Goal: Task Accomplishment & Management: Use online tool/utility

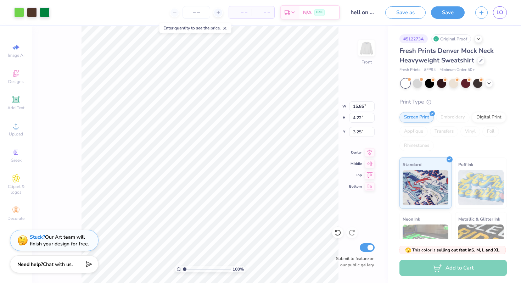
click at [226, 30] on icon at bounding box center [225, 28] width 5 height 5
type input "5.43"
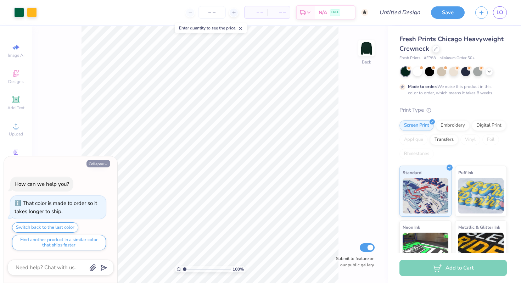
click at [99, 163] on button "Collapse" at bounding box center [99, 163] width 24 height 7
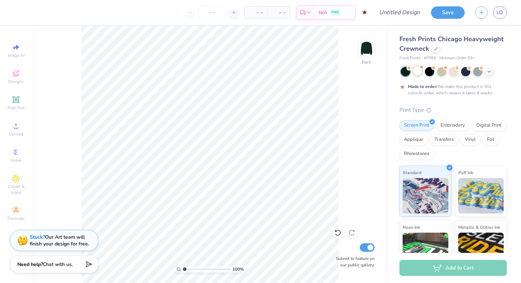
click at [419, 70] on div at bounding box center [417, 70] width 9 height 9
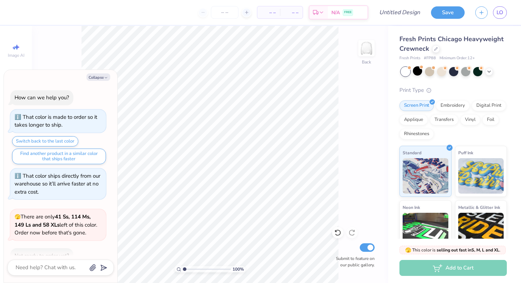
scroll to position [106, 0]
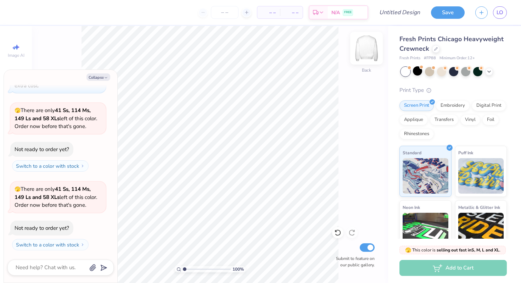
click at [363, 45] on img at bounding box center [367, 48] width 28 height 28
click at [101, 77] on button "Collapse" at bounding box center [99, 76] width 24 height 7
type textarea "x"
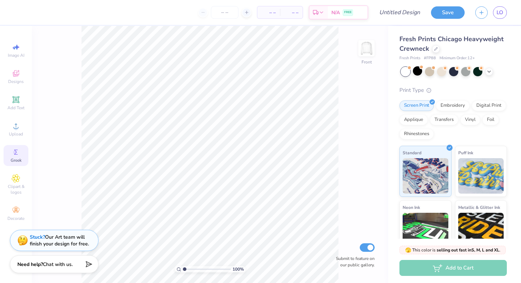
click at [17, 161] on span "Greek" at bounding box center [16, 160] width 11 height 6
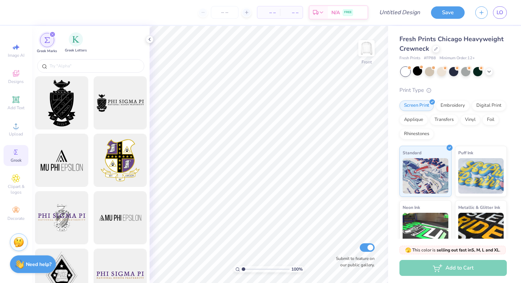
click at [77, 48] on span "Greek Letters" at bounding box center [76, 50] width 22 height 5
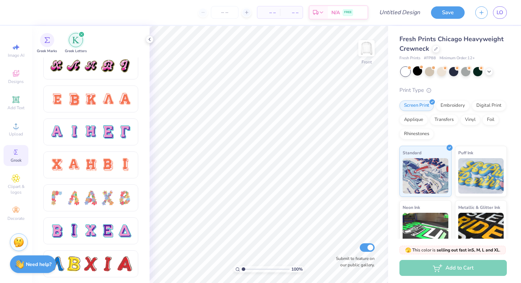
scroll to position [491, 0]
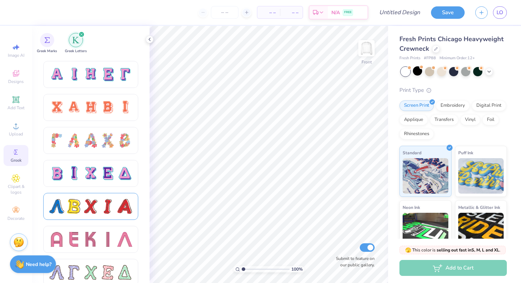
click at [68, 204] on div at bounding box center [73, 206] width 15 height 15
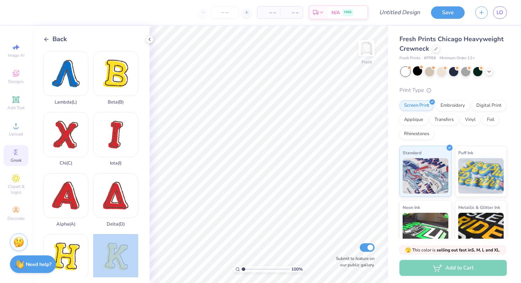
click at [198, 139] on div "– – Per Item – – Total Est. Delivery N/A FREE Design Title Save LO Image AI Des…" at bounding box center [260, 141] width 521 height 283
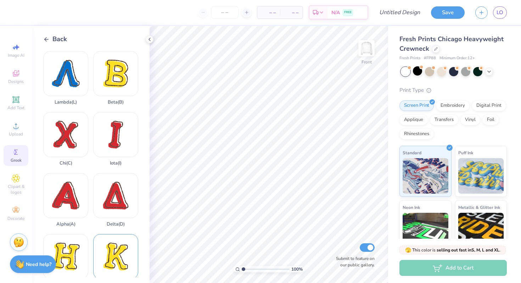
click at [111, 259] on div "Kappa ( K )" at bounding box center [115, 261] width 45 height 54
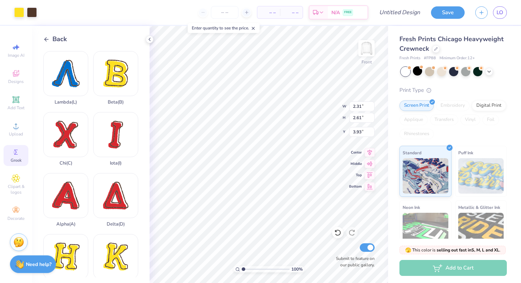
type input "2.31"
type input "2.61"
type input "4.51"
click at [128, 209] on div "Delta ( D )" at bounding box center [115, 200] width 45 height 54
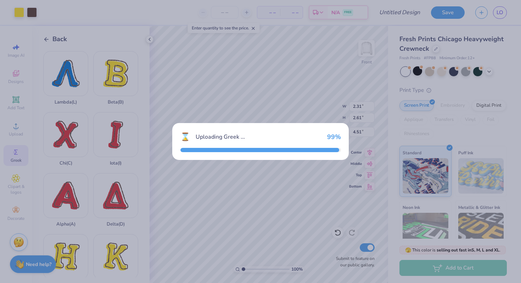
type input "12.42"
type input "13.65"
type input "4.68"
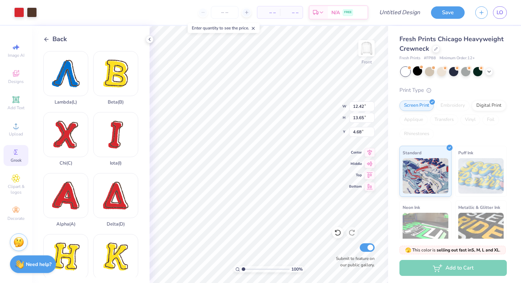
type input "3.18"
type input "3.49"
type input "2.31"
type input "2.61"
type input "4.51"
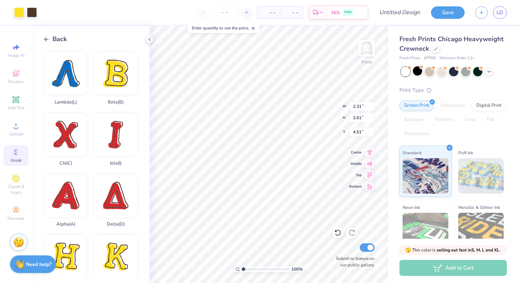
type input "3.18"
type input "3.49"
type input "4.68"
click at [357, 104] on input "3.18" at bounding box center [362, 106] width 26 height 10
click at [362, 105] on input "3.18" at bounding box center [362, 106] width 26 height 10
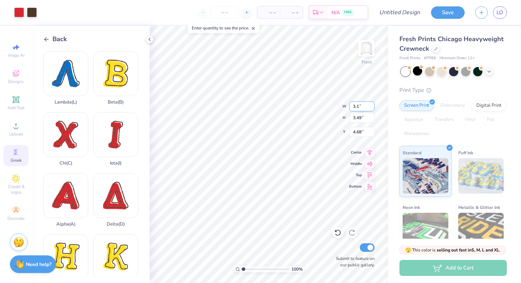
type input "3"
type input "2.50"
type input "2.75"
type input "5.05"
type input "2.31"
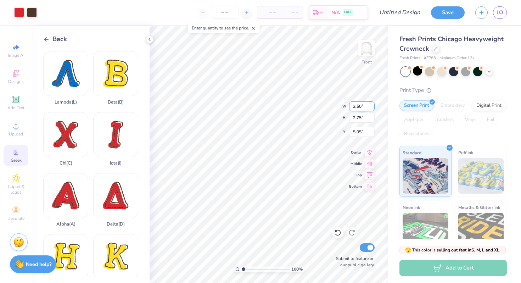
type input "2.61"
type input "4.51"
click at [358, 107] on input "2.31" at bounding box center [362, 106] width 26 height 10
click at [364, 107] on input "2.31" at bounding box center [362, 106] width 26 height 10
type input "2.50"
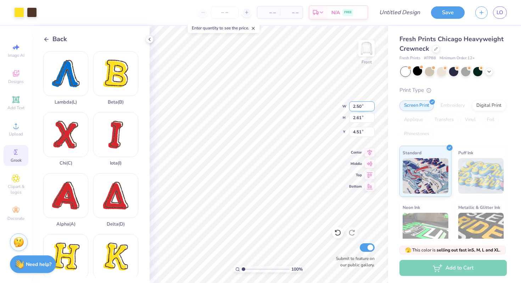
type input "2.83"
type input "4.40"
click at [312, 117] on div "100 % Front W 2.50 H 2.83 Y 4.40 Center Middle Top Bottom Submit to feature on …" at bounding box center [269, 154] width 239 height 257
type input "2.83"
type input "3.00"
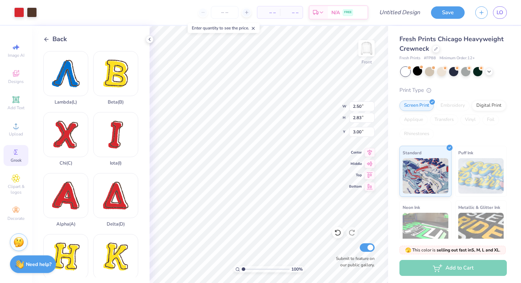
type input "2.75"
click at [13, 12] on div "Art colors" at bounding box center [25, 12] width 50 height 25
click at [15, 11] on div at bounding box center [19, 12] width 10 height 10
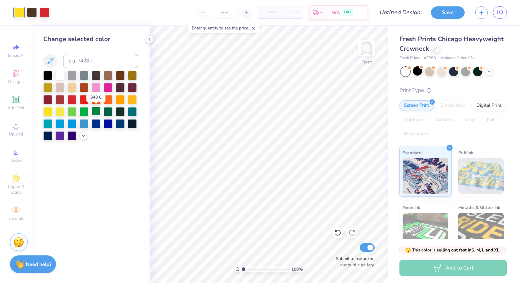
click at [92, 111] on div at bounding box center [96, 110] width 9 height 9
click at [46, 14] on div at bounding box center [45, 12] width 10 height 10
click at [75, 111] on div at bounding box center [71, 110] width 9 height 9
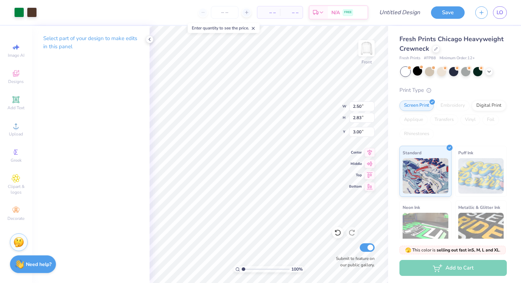
type input "2.75"
type input "6.51"
drag, startPoint x: 135, startPoint y: 122, endPoint x: 144, endPoint y: 42, distance: 80.7
click at [135, 122] on div "Select part of your design to make edits in this panel" at bounding box center [91, 154] width 118 height 257
click at [149, 37] on icon at bounding box center [150, 40] width 6 height 6
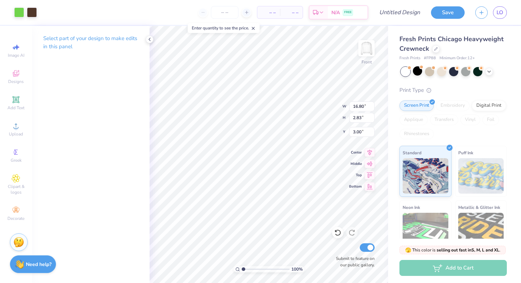
click at [149, 40] on div "Select part of your design to make edits in this panel" at bounding box center [91, 45] width 118 height 39
click at [144, 42] on div "Select part of your design to make edits in this panel" at bounding box center [91, 45] width 118 height 39
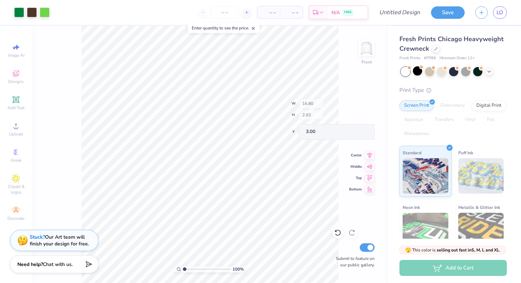
type input "2.50"
type input "2.83"
type input "6.47"
click at [333, 231] on div at bounding box center [337, 232] width 11 height 11
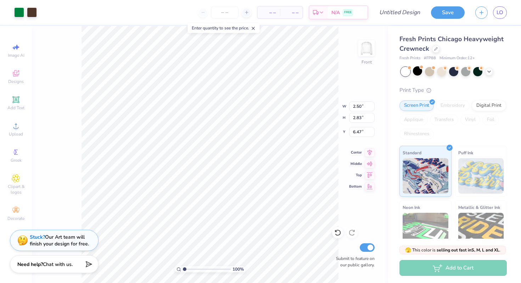
click at [335, 231] on icon at bounding box center [337, 232] width 7 height 7
click at [336, 233] on icon at bounding box center [337, 232] width 7 height 7
click at [255, 29] on icon at bounding box center [253, 28] width 5 height 5
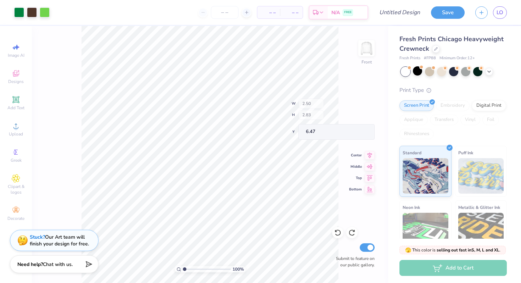
type input "2.79"
type input "6.22"
type input "3.00"
type input "3.28"
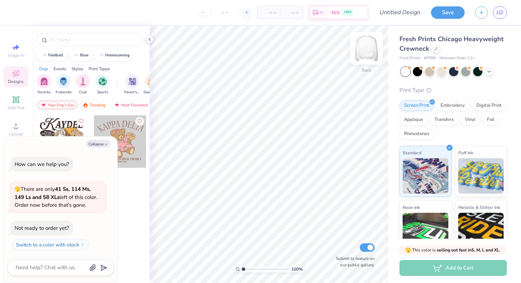
click at [363, 47] on img at bounding box center [367, 48] width 28 height 28
click at [93, 143] on button "Collapse" at bounding box center [99, 143] width 24 height 7
type textarea "x"
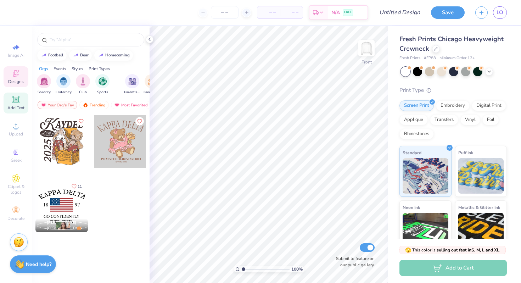
click at [15, 98] on icon at bounding box center [15, 99] width 5 height 5
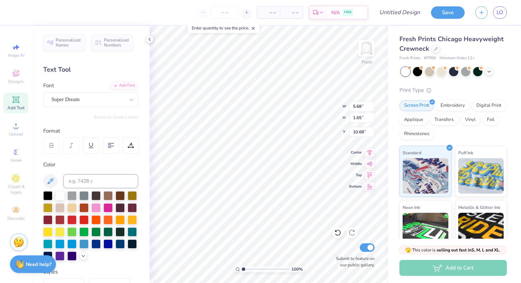
type input "7.42"
type input "2.15"
type input "3.00"
type textarea "T"
click at [97, 229] on div at bounding box center [96, 231] width 9 height 9
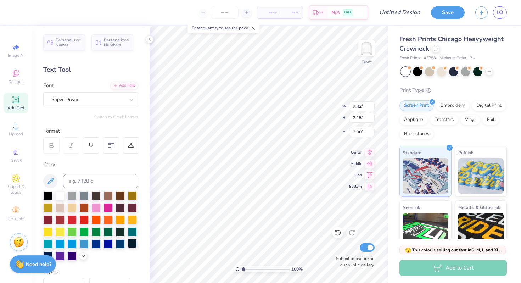
scroll to position [0, 1]
type textarea "KD KD KD KD"
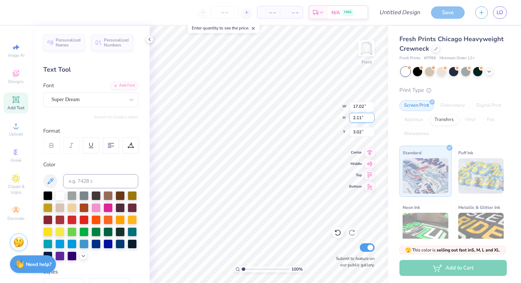
click at [360, 118] on input "2.11" at bounding box center [362, 118] width 26 height 10
click at [355, 118] on input "2.11" at bounding box center [362, 118] width 26 height 10
type input "3.11"
type input "15.00"
type input "1.86"
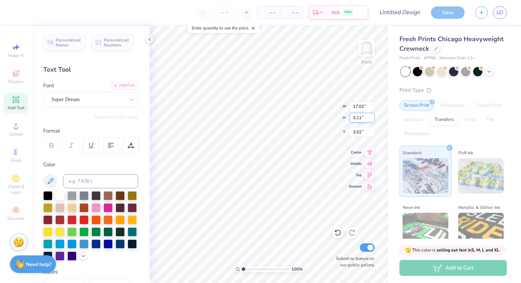
type input "3.15"
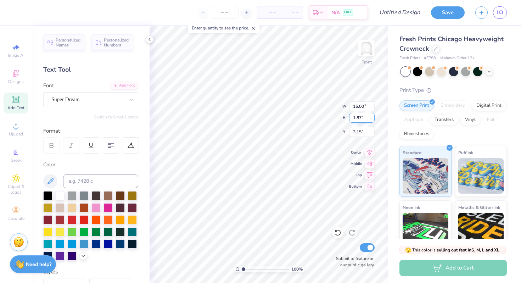
click at [372, 116] on input "1.87" at bounding box center [362, 118] width 26 height 10
click at [372, 116] on input "1.88" at bounding box center [362, 118] width 26 height 10
click at [372, 116] on input "1.89" at bounding box center [362, 118] width 26 height 10
click at [372, 116] on input "1.9" at bounding box center [362, 118] width 26 height 10
click at [372, 116] on input "1.91" at bounding box center [362, 118] width 26 height 10
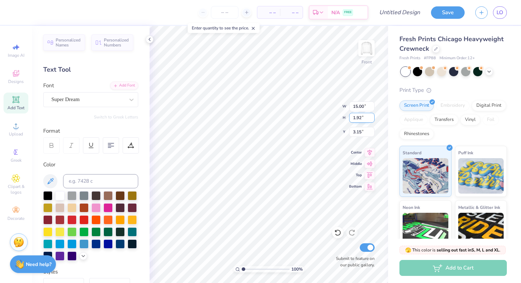
click at [372, 116] on input "1.92" at bounding box center [362, 118] width 26 height 10
click at [372, 116] on input "1.93" at bounding box center [362, 118] width 26 height 10
click at [372, 116] on input "1.94" at bounding box center [362, 118] width 26 height 10
click at [372, 116] on input "1.95" at bounding box center [362, 118] width 26 height 10
click at [372, 116] on input "1.96" at bounding box center [362, 118] width 26 height 10
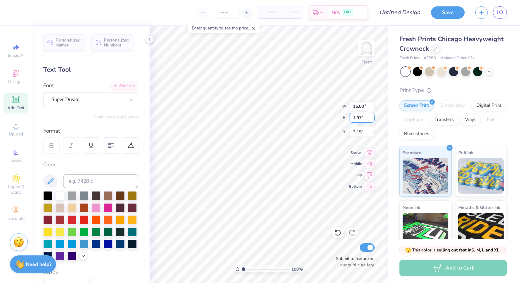
click at [372, 116] on input "1.97" at bounding box center [362, 118] width 26 height 10
click at [372, 116] on input "1.98" at bounding box center [362, 118] width 26 height 10
click at [372, 116] on input "1.99" at bounding box center [362, 118] width 26 height 10
click at [372, 116] on input "2" at bounding box center [362, 118] width 26 height 10
type input "1.86"
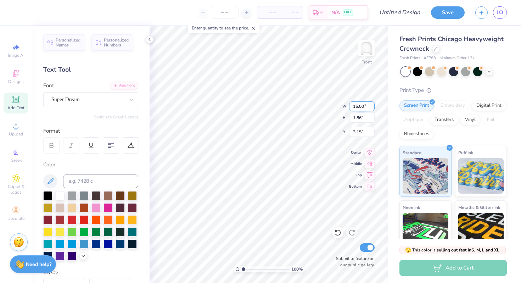
click at [371, 104] on input "15.00" at bounding box center [362, 106] width 26 height 10
click at [371, 105] on input "15.00" at bounding box center [362, 106] width 26 height 10
click at [21, 154] on div "Greek" at bounding box center [16, 155] width 25 height 21
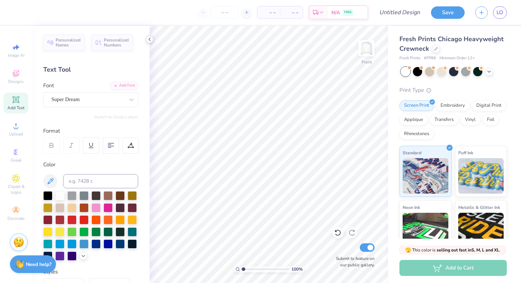
click at [149, 41] on icon at bounding box center [150, 40] width 6 height 6
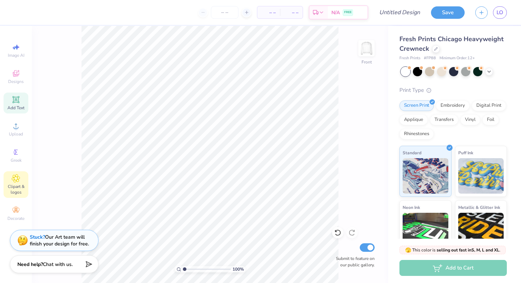
click at [15, 193] on span "Clipart & logos" at bounding box center [16, 189] width 25 height 11
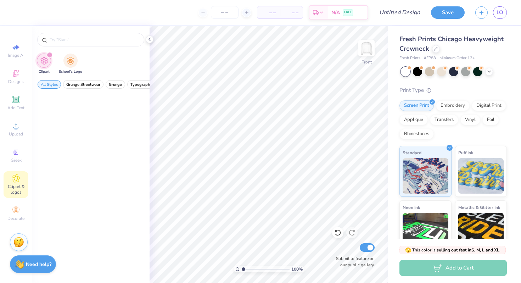
scroll to position [0, 0]
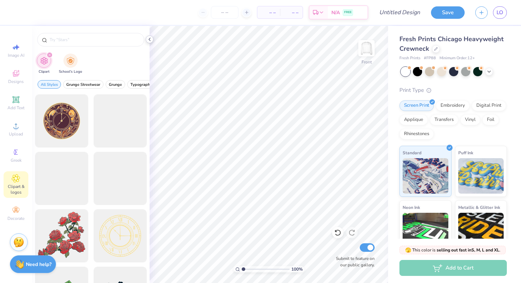
click at [152, 41] on icon at bounding box center [150, 40] width 6 height 6
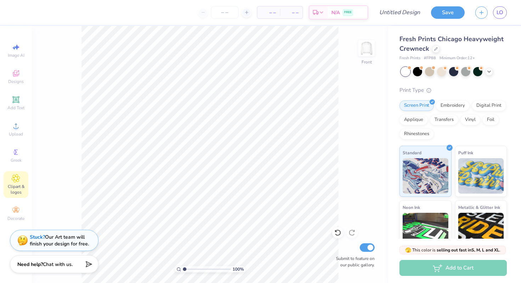
click at [401, 53] on div "Fresh Prints Chicago Heavyweight Crewneck" at bounding box center [453, 43] width 107 height 19
click at [497, 12] on span "LO" at bounding box center [500, 13] width 7 height 8
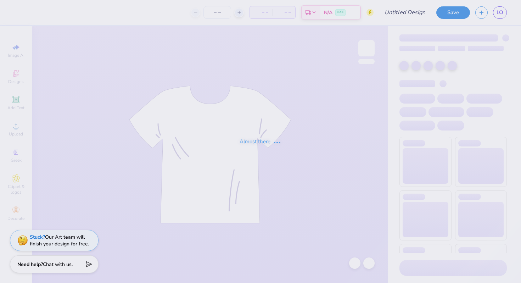
type input "hell on earth"
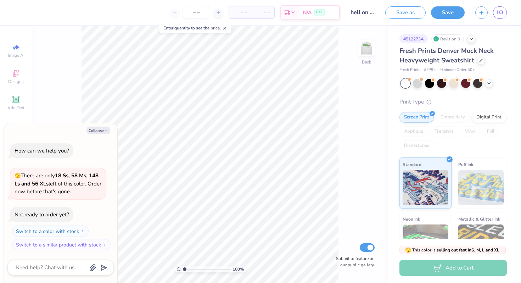
click at [355, 46] on div "100 % Back Submit to feature on our public gallery." at bounding box center [210, 154] width 356 height 257
click at [369, 48] on img at bounding box center [367, 48] width 28 height 28
click at [100, 132] on button "Collapse" at bounding box center [99, 130] width 24 height 7
click at [99, 129] on button "Collapse" at bounding box center [99, 130] width 24 height 7
click at [100, 128] on button "Collapse" at bounding box center [99, 130] width 24 height 7
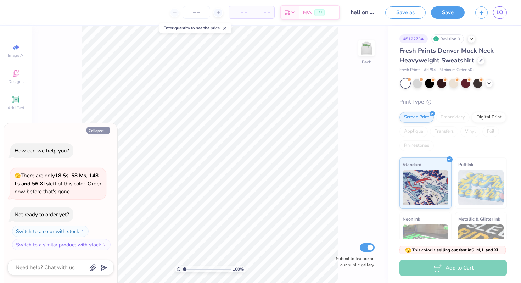
click at [107, 133] on button "Collapse" at bounding box center [99, 130] width 24 height 7
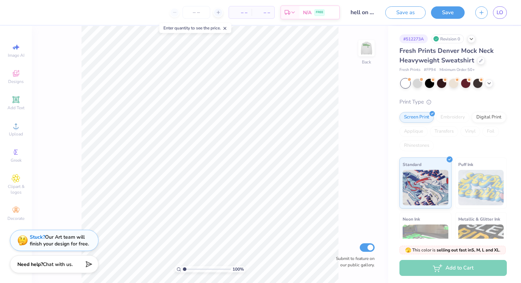
type textarea "x"
click at [15, 154] on circle at bounding box center [15, 152] width 4 height 4
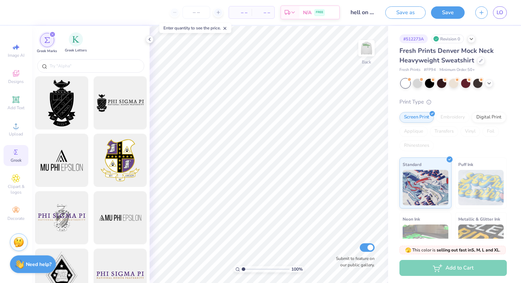
click at [74, 48] on div "Greek Letters" at bounding box center [76, 42] width 22 height 21
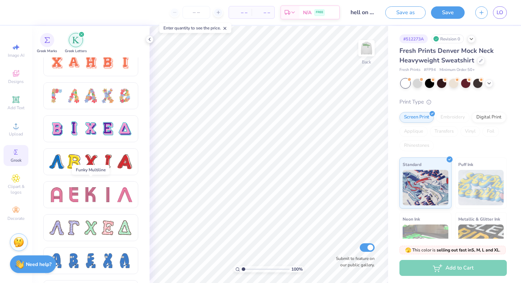
scroll to position [540, 0]
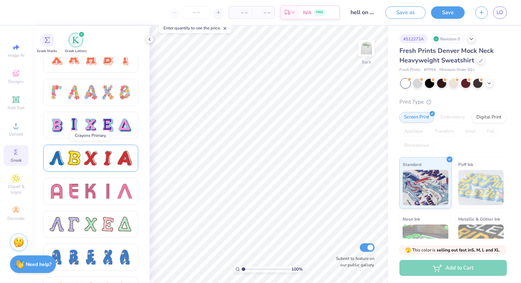
click at [87, 149] on div at bounding box center [90, 158] width 95 height 27
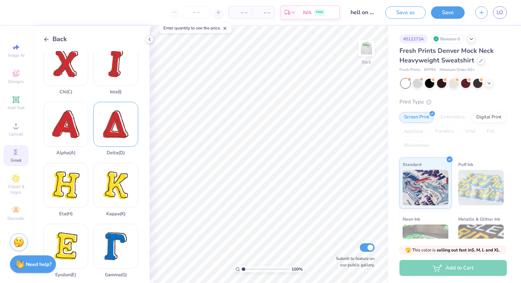
scroll to position [72, 0]
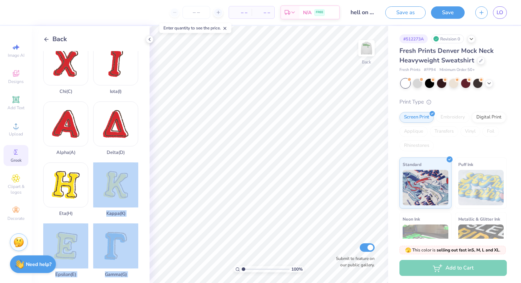
click at [198, 189] on div "– – Per Item – – Total Est. Delivery N/A FREE Design Title hell on earth Save a…" at bounding box center [260, 141] width 521 height 283
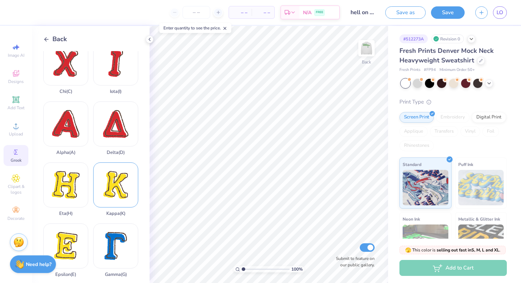
click at [111, 200] on div "Kappa ( K )" at bounding box center [115, 189] width 45 height 54
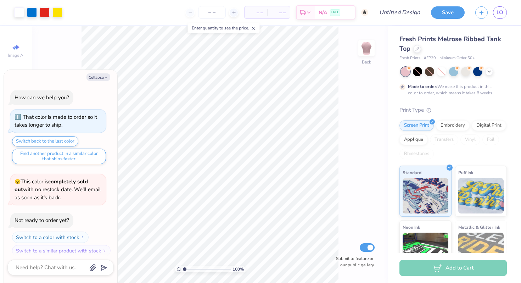
scroll to position [6, 0]
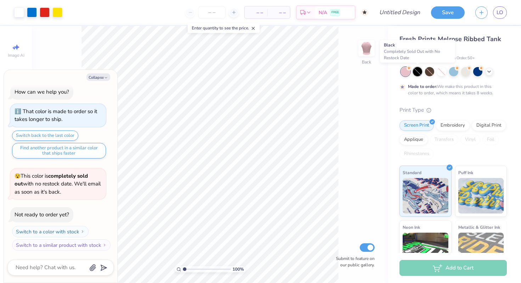
click at [416, 70] on div at bounding box center [417, 71] width 9 height 9
click at [439, 71] on div at bounding box center [441, 71] width 9 height 9
click at [412, 69] on circle at bounding box center [409, 68] width 5 height 5
click at [465, 71] on div at bounding box center [465, 70] width 9 height 9
click at [491, 71] on icon at bounding box center [490, 71] width 6 height 6
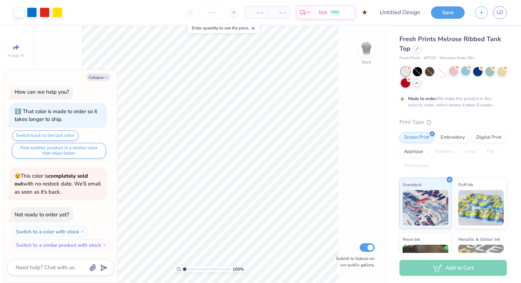
click at [406, 82] on div at bounding box center [405, 82] width 9 height 9
click at [18, 13] on div at bounding box center [19, 12] width 10 height 10
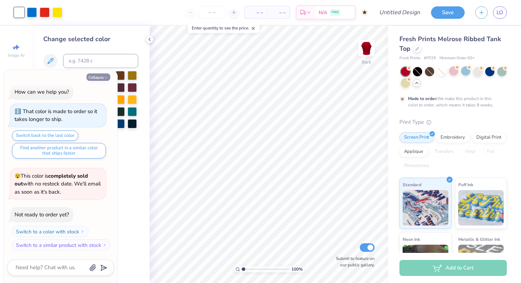
click at [103, 75] on button "Collapse" at bounding box center [99, 76] width 24 height 7
type textarea "x"
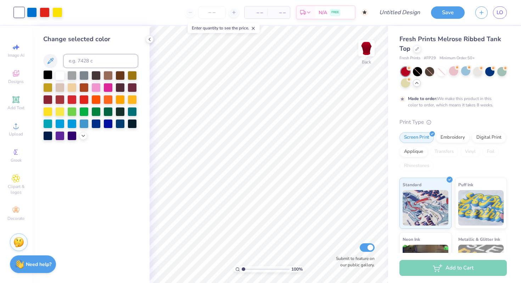
click at [46, 74] on div at bounding box center [47, 74] width 9 height 9
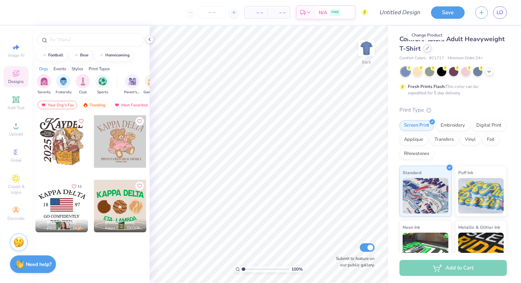
click at [427, 48] on icon at bounding box center [427, 48] width 3 height 3
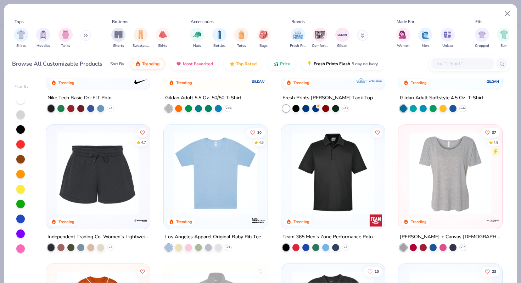
scroll to position [2198, 0]
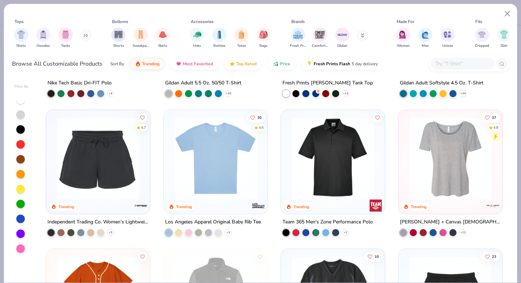
click at [472, 197] on img at bounding box center [451, 158] width 90 height 83
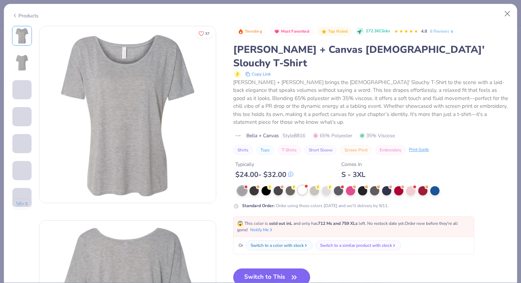
click at [305, 186] on div at bounding box center [302, 190] width 9 height 9
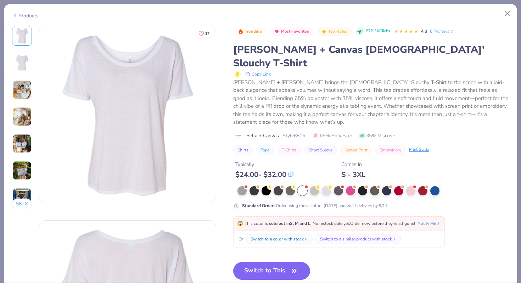
click at [255, 233] on div "Trending Most Favorited Top Rated 272.3K Clicks 4.8 8 Reviews [PERSON_NAME] + C…" at bounding box center [371, 192] width 276 height 332
click at [274, 262] on button "Switch to This" at bounding box center [271, 271] width 77 height 18
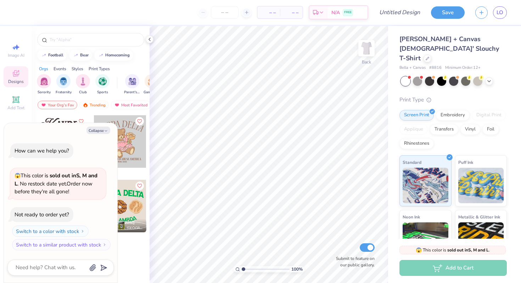
click at [125, 198] on div at bounding box center [120, 206] width 52 height 52
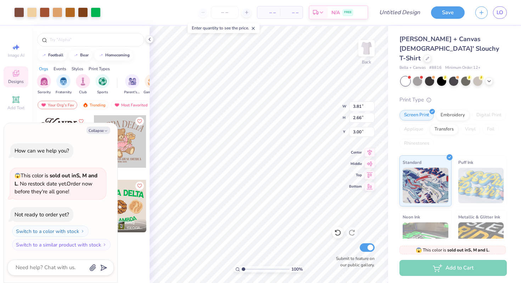
type textarea "x"
type input "7.34"
type textarea "x"
type input "6.17"
type input "4.31"
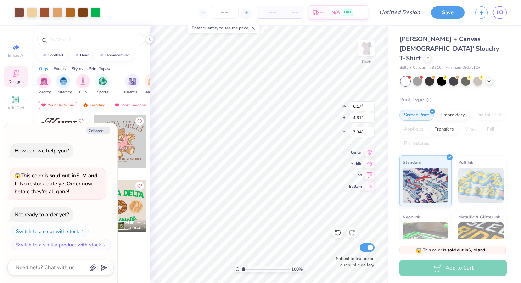
type textarea "x"
type input "11.15"
type input "7.79"
type input "3.86"
type textarea "x"
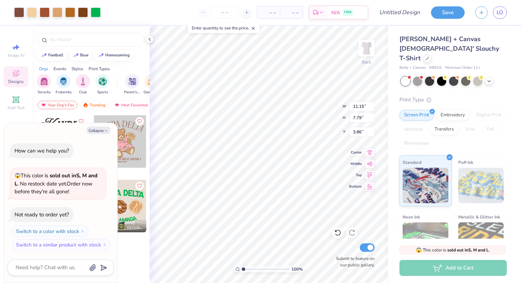
type input "3.57"
click at [100, 128] on button "Collapse" at bounding box center [99, 130] width 24 height 7
type textarea "x"
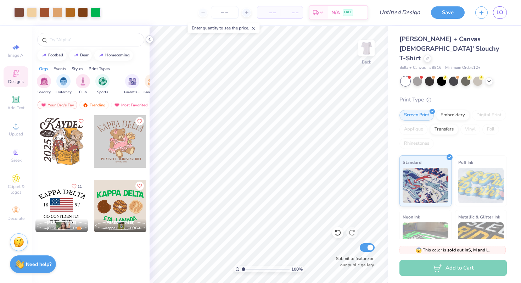
click at [150, 40] on icon at bounding box center [150, 40] width 6 height 6
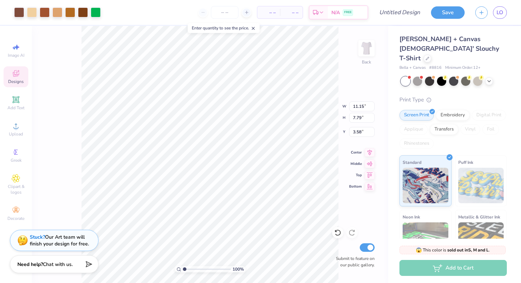
type input "4.54"
type input "0.50"
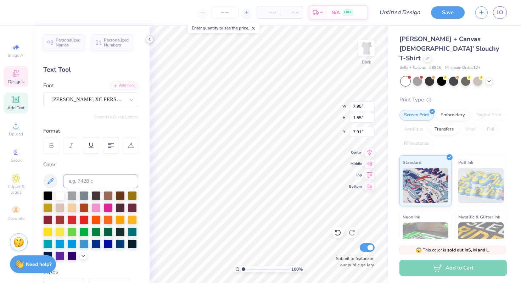
type input "14.58"
type input "6.17"
type input "11.15"
type input "1.97"
type input "0.50"
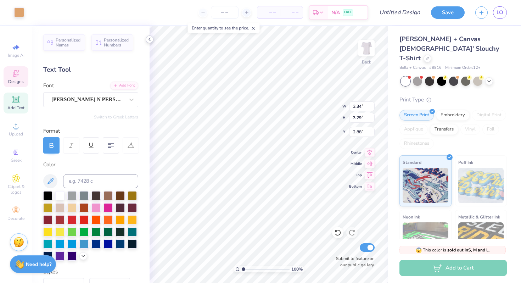
type input "3.00"
type input "0.71"
type input "3.12"
type input "3.01"
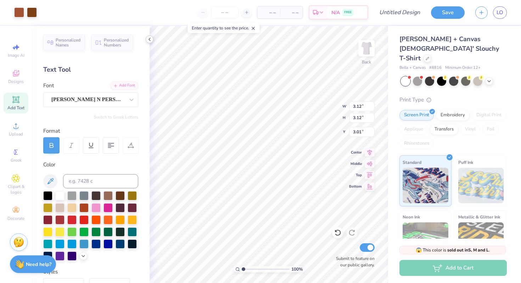
type input "9.28"
type input "4.11"
type input "8.29"
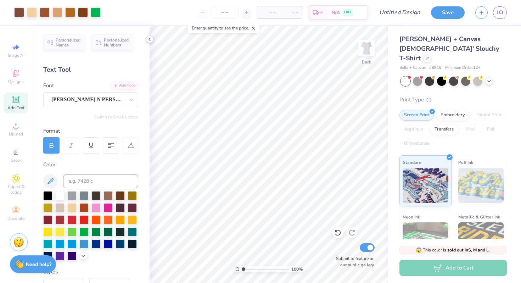
click at [150, 39] on icon at bounding box center [150, 40] width 6 height 6
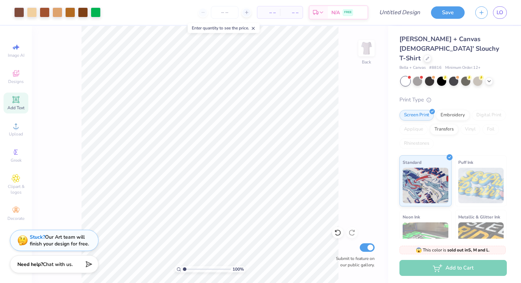
click at [45, 59] on div "100 % Back Submit to feature on our public gallery." at bounding box center [210, 154] width 356 height 257
click at [12, 83] on span "Designs" at bounding box center [16, 82] width 16 height 6
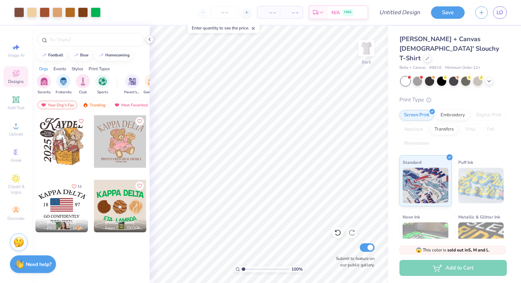
click at [51, 110] on div "Your Org's Fav Trending Most Favorited Newest" at bounding box center [91, 107] width 118 height 16
click at [51, 106] on div "Your Org's Fav" at bounding box center [58, 105] width 40 height 9
click at [121, 106] on div "Most Favorited" at bounding box center [131, 105] width 40 height 9
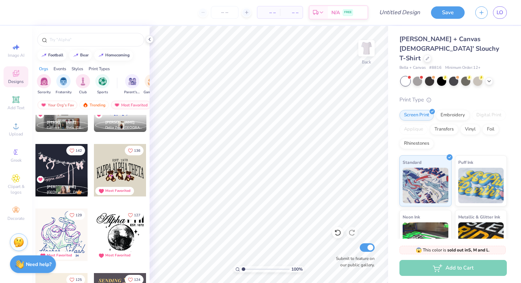
scroll to position [354, 0]
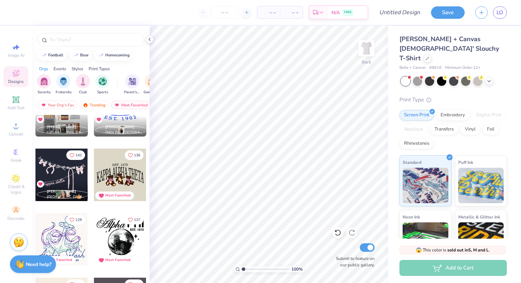
click at [121, 172] on div at bounding box center [120, 175] width 52 height 52
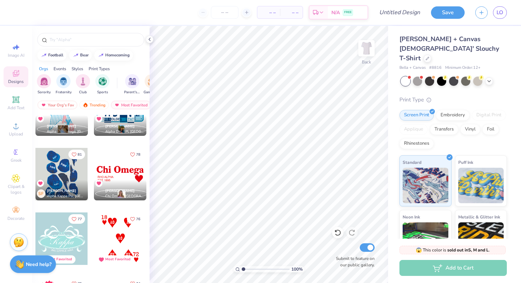
scroll to position [1250, 0]
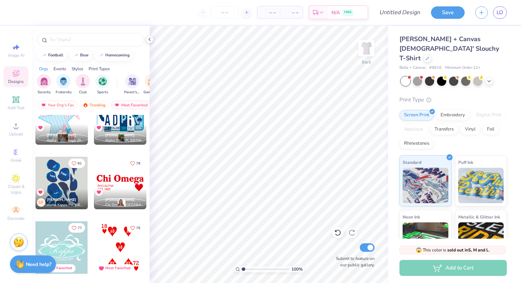
click at [76, 192] on div "SF [PERSON_NAME] Alpha Kappa Psi, [GEOGRAPHIC_DATA]" at bounding box center [61, 199] width 52 height 21
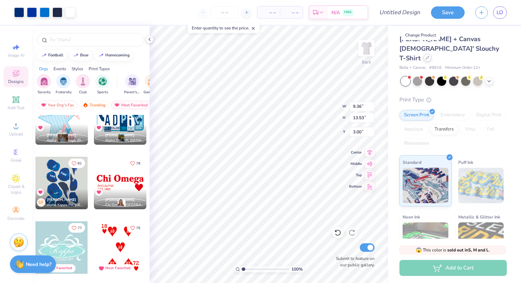
click at [426, 56] on icon at bounding box center [428, 58] width 4 height 4
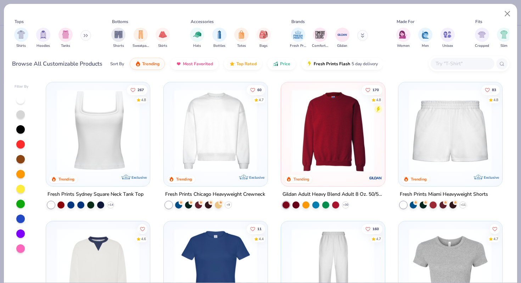
scroll to position [280, 0]
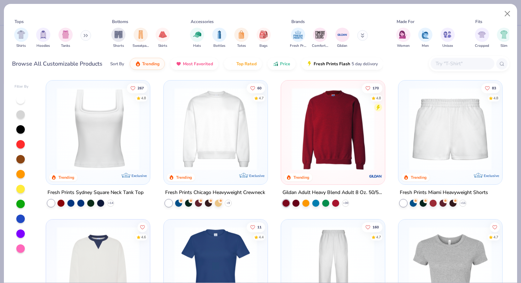
click at [233, 141] on img at bounding box center [216, 128] width 90 height 83
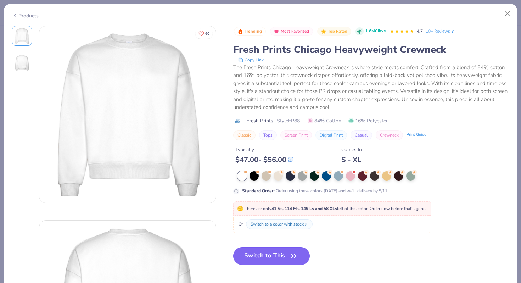
drag, startPoint x: 259, startPoint y: 258, endPoint x: 258, endPoint y: 254, distance: 4.0
click at [260, 258] on button "Switch to This" at bounding box center [271, 256] width 77 height 18
click at [258, 254] on button "Switch to This" at bounding box center [271, 256] width 77 height 18
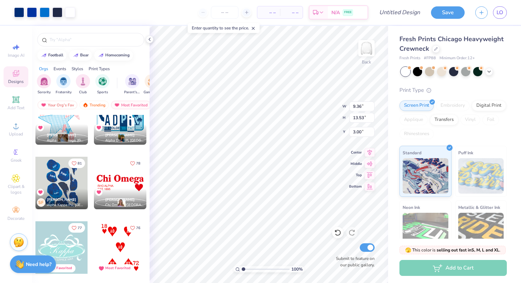
type input "3.00"
type input "11.64"
type input "16.83"
type input "2.09"
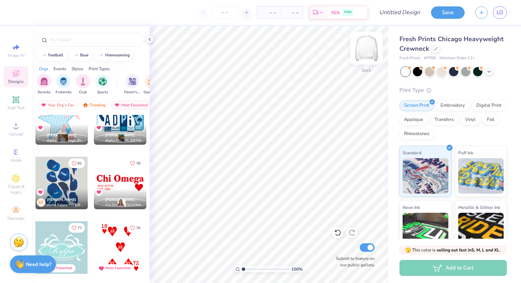
click at [370, 54] on img at bounding box center [367, 48] width 28 height 28
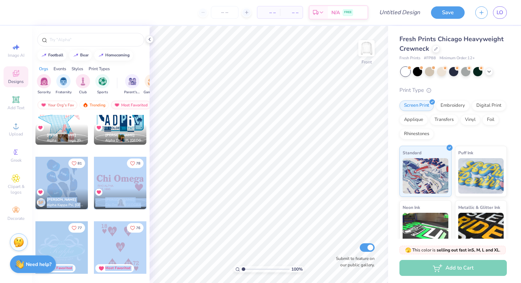
click at [207, 160] on div "– – Per Item – – Total Est. Delivery N/A FREE Design Title Save LO Image AI Des…" at bounding box center [260, 141] width 521 height 283
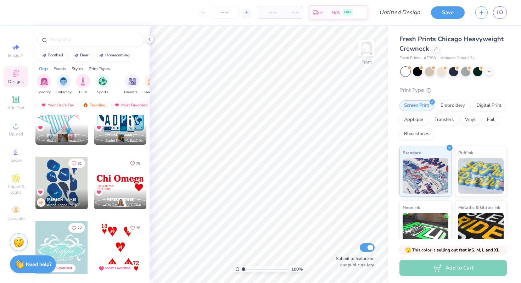
click at [204, 16] on div at bounding box center [224, 12] width 53 height 13
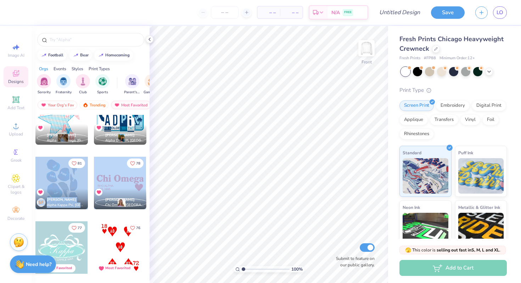
drag, startPoint x: 66, startPoint y: 178, endPoint x: 89, endPoint y: 181, distance: 22.9
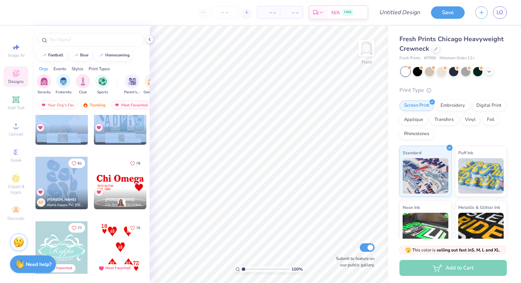
click at [66, 181] on div at bounding box center [61, 183] width 52 height 52
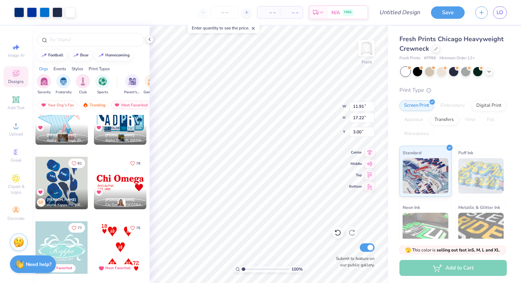
type input "11.91"
type input "17.22"
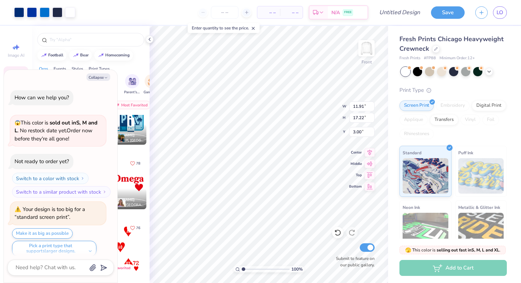
scroll to position [6, 0]
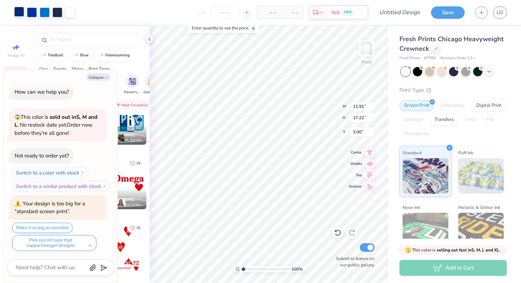
click at [21, 12] on div at bounding box center [19, 12] width 10 height 10
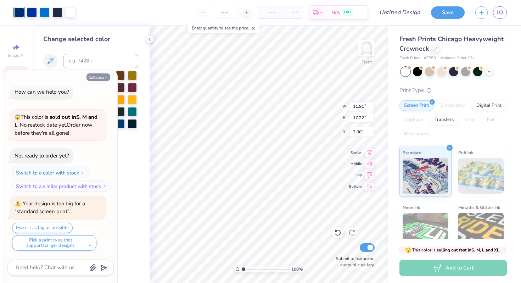
click at [96, 76] on button "Collapse" at bounding box center [99, 76] width 24 height 7
type textarea "x"
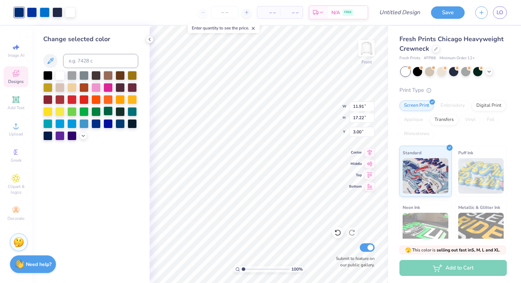
click at [110, 112] on div at bounding box center [108, 110] width 9 height 9
click at [97, 112] on div at bounding box center [96, 110] width 9 height 9
click at [29, 10] on div at bounding box center [32, 12] width 10 height 10
click at [109, 110] on div at bounding box center [108, 110] width 9 height 9
click at [45, 15] on div at bounding box center [45, 12] width 10 height 10
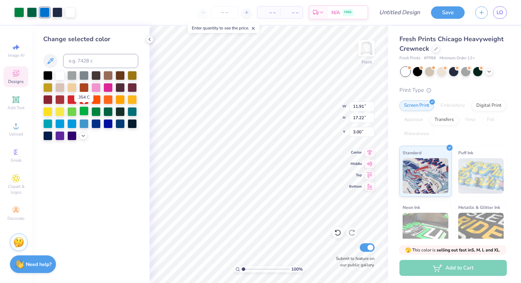
click at [86, 112] on div at bounding box center [83, 110] width 9 height 9
click at [57, 9] on div at bounding box center [57, 12] width 10 height 10
click at [96, 112] on div at bounding box center [96, 110] width 9 height 9
click at [106, 113] on div at bounding box center [108, 110] width 9 height 9
click at [81, 110] on div at bounding box center [83, 110] width 9 height 9
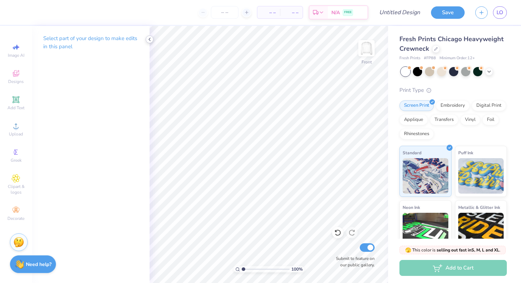
click at [147, 42] on icon at bounding box center [150, 40] width 6 height 6
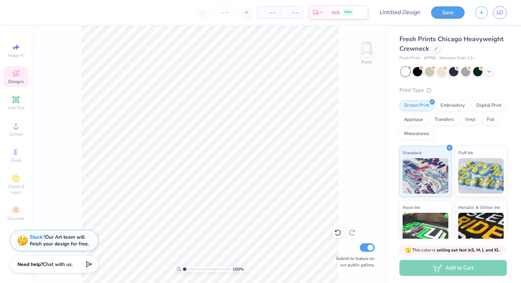
click at [17, 79] on span "Designs" at bounding box center [16, 82] width 16 height 6
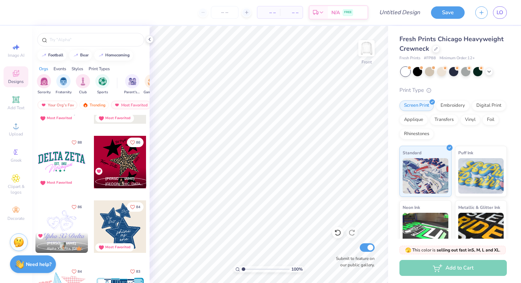
scroll to position [1140, 0]
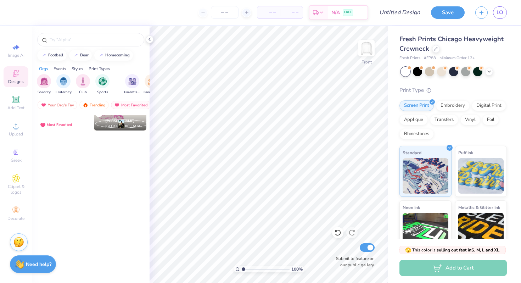
click at [59, 275] on div "86 [PERSON_NAME] Alpha Xi Delta, [GEOGRAPHIC_DATA][US_STATE] 84 Most Favorited …" at bounding box center [91, 212] width 118 height 194
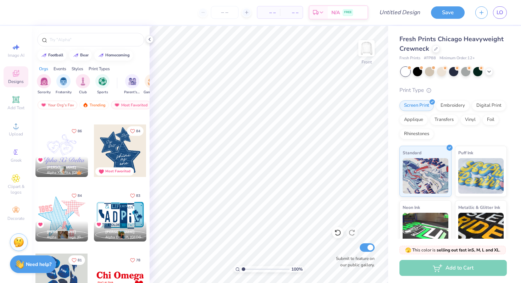
scroll to position [1164, 0]
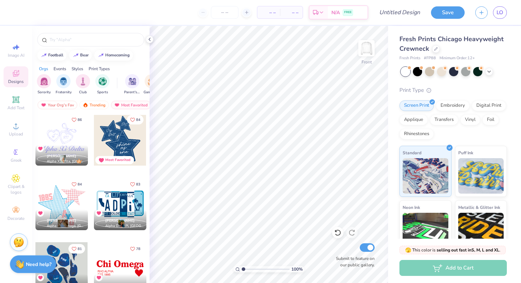
click at [61, 271] on div at bounding box center [61, 268] width 52 height 52
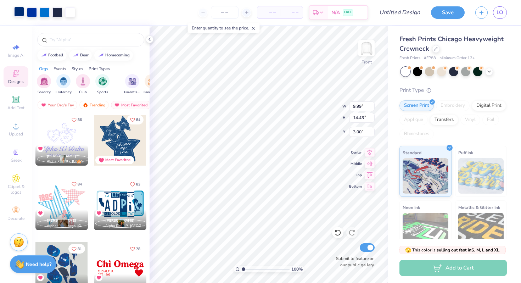
click at [21, 12] on div at bounding box center [19, 12] width 10 height 10
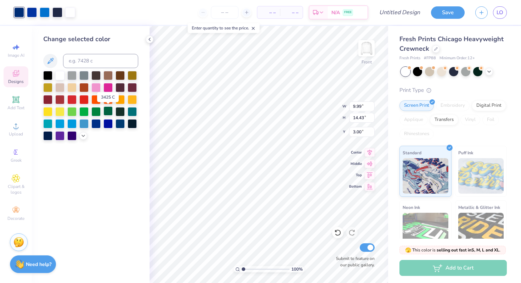
click at [107, 109] on div at bounding box center [108, 110] width 9 height 9
click at [33, 13] on div at bounding box center [32, 12] width 10 height 10
click at [98, 111] on div at bounding box center [96, 110] width 9 height 9
click at [43, 11] on div at bounding box center [45, 12] width 10 height 10
click at [82, 111] on div at bounding box center [83, 110] width 9 height 9
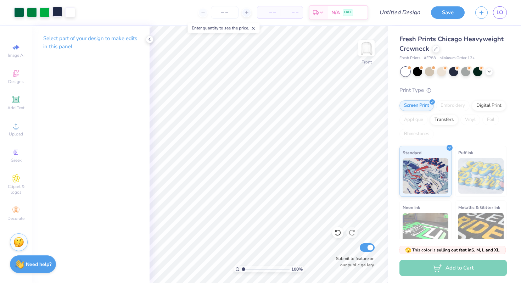
click at [58, 12] on div at bounding box center [57, 12] width 10 height 10
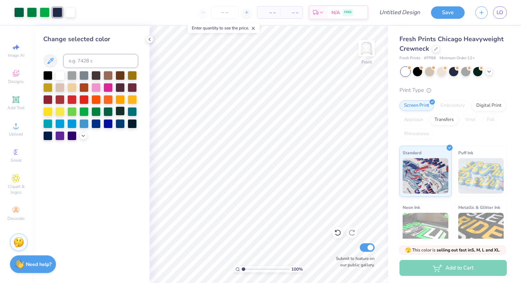
click at [121, 114] on div at bounding box center [120, 110] width 9 height 9
click at [71, 10] on div at bounding box center [70, 12] width 10 height 10
click at [108, 87] on div at bounding box center [108, 86] width 9 height 9
click at [98, 87] on div at bounding box center [96, 86] width 9 height 9
click at [60, 76] on div at bounding box center [59, 74] width 9 height 9
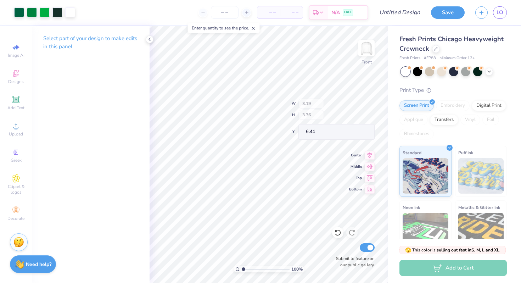
type input "6.66"
click at [149, 38] on icon at bounding box center [150, 40] width 6 height 6
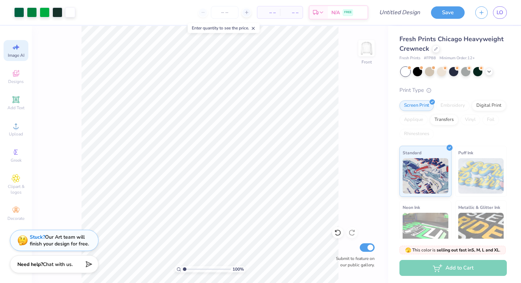
click at [11, 57] on span "Image AI" at bounding box center [16, 55] width 17 height 6
select select "4"
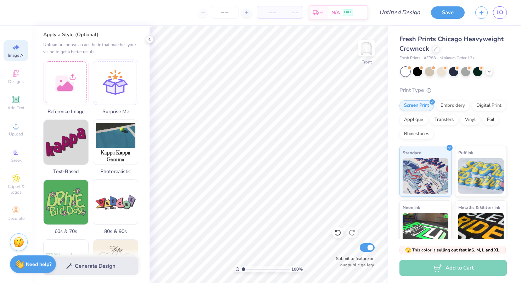
scroll to position [0, 0]
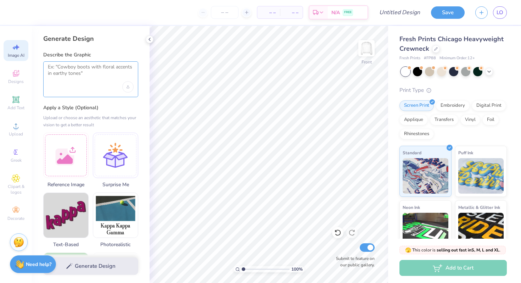
click at [91, 78] on textarea at bounding box center [91, 73] width 86 height 18
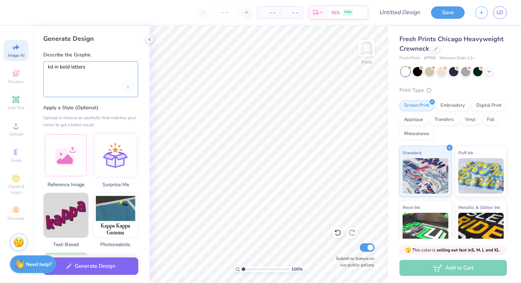
click at [49, 67] on textarea "kd in bold letters" at bounding box center [91, 73] width 86 height 18
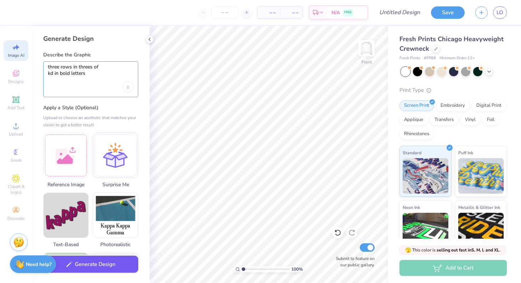
type textarea "three rows in threes of kd in bold letters"
click at [103, 260] on button "Generate Design" at bounding box center [90, 264] width 95 height 17
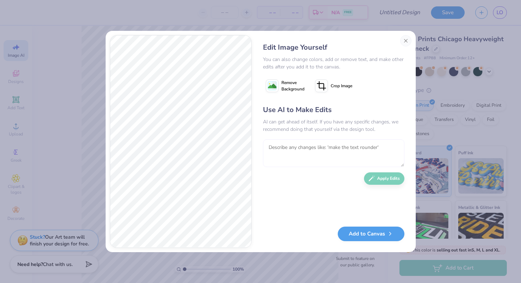
click at [284, 154] on textarea at bounding box center [334, 153] width 142 height 28
type textarea "make the last row say kd all in green"
click at [378, 177] on button "Apply Edits" at bounding box center [384, 177] width 40 height 12
click at [363, 234] on button "Add to Canvas" at bounding box center [371, 232] width 67 height 15
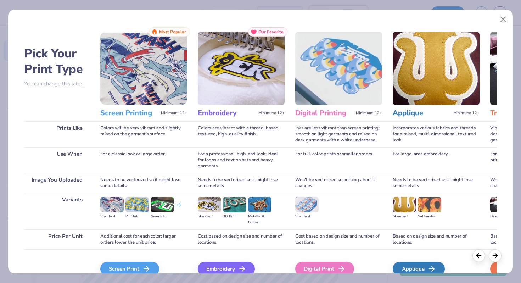
scroll to position [35, 0]
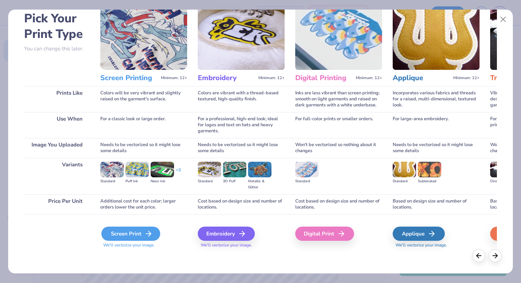
click at [122, 231] on div "Screen Print" at bounding box center [130, 234] width 59 height 14
click at [332, 236] on div "Digital Print" at bounding box center [326, 234] width 59 height 14
click at [327, 231] on div "Digital Print" at bounding box center [326, 234] width 59 height 14
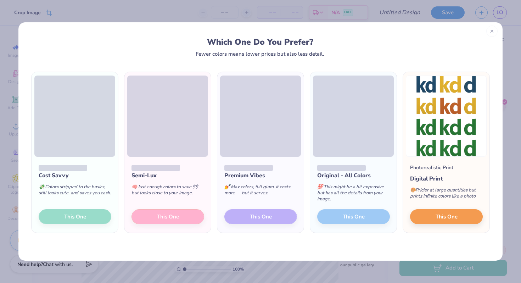
click at [492, 32] on icon at bounding box center [492, 31] width 5 height 5
